Goal: Information Seeking & Learning: Check status

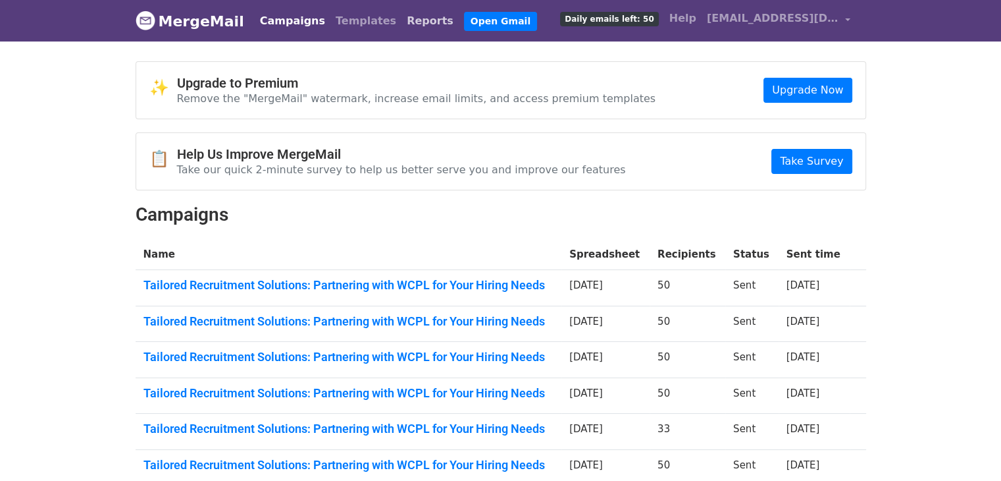
click at [403, 27] on link "Reports" at bounding box center [430, 21] width 57 height 26
click at [402, 21] on link "Reports" at bounding box center [430, 21] width 57 height 26
click at [402, 22] on link "Reports" at bounding box center [430, 21] width 57 height 26
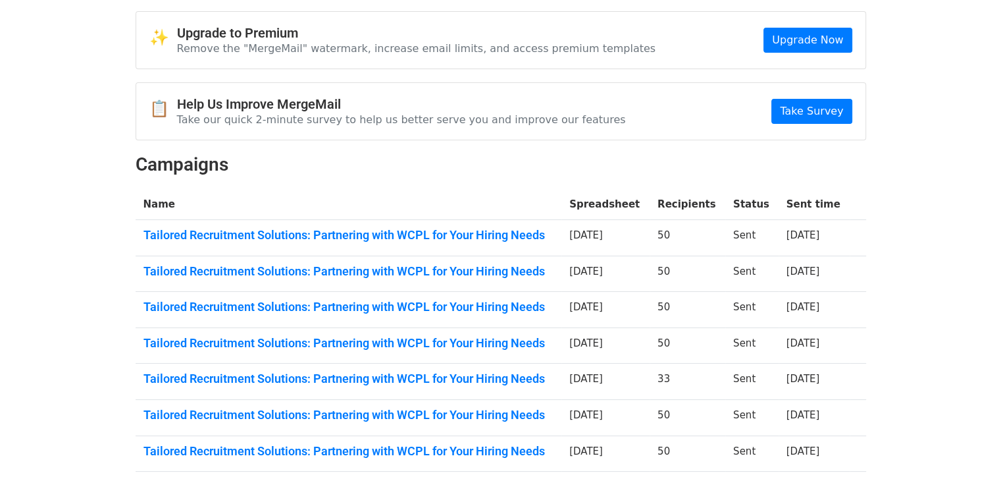
scroll to position [51, 0]
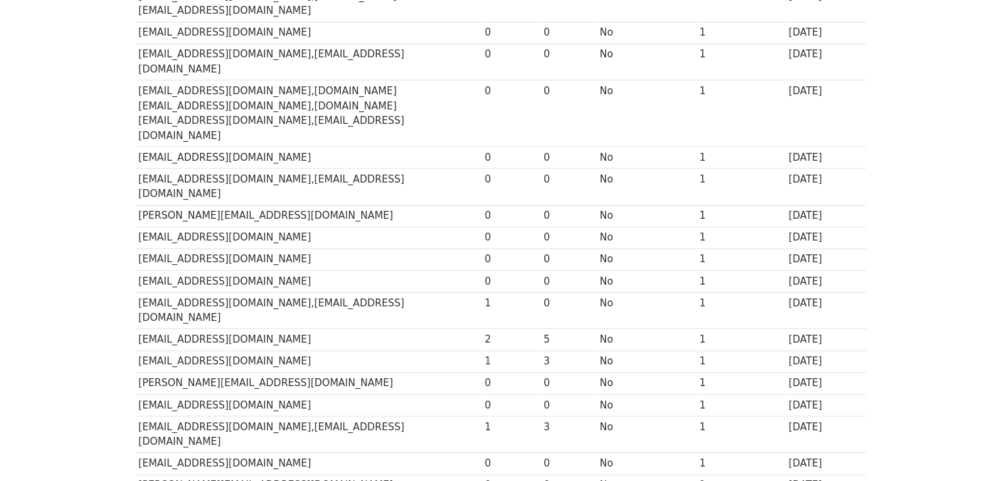
scroll to position [471, 0]
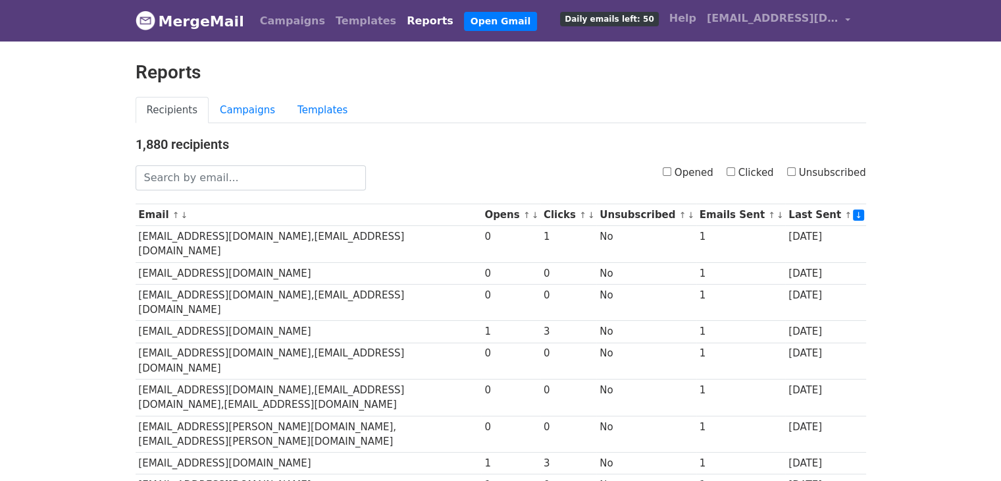
click at [402, 22] on link "Reports" at bounding box center [430, 21] width 57 height 26
click at [230, 107] on link "Campaigns" at bounding box center [248, 110] width 78 height 27
